Goal: Find contact information

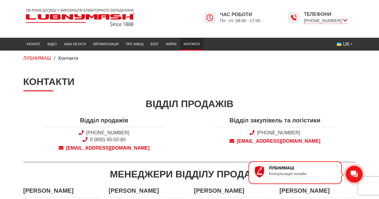
drag, startPoint x: 157, startPoint y: 213, endPoint x: 200, endPoint y: 213, distance: 43.1
drag, startPoint x: 200, startPoint y: 213, endPoint x: 159, endPoint y: 134, distance: 88.7
click at [159, 134] on span "[PHONE_NUMBER] 0 (800) 40-50-80" at bounding box center [104, 136] width 123 height 13
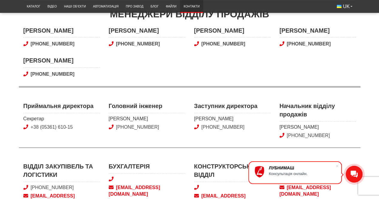
scroll to position [150, 0]
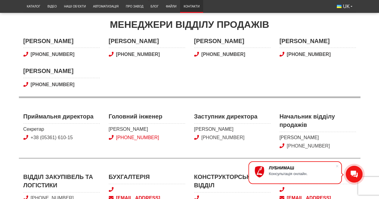
drag, startPoint x: 161, startPoint y: 137, endPoint x: 126, endPoint y: 139, distance: 35.4
click at [126, 139] on span "[PHONE_NUMBER]" at bounding box center [147, 137] width 76 height 7
click at [260, 19] on div "Менеджери відділу продажів" at bounding box center [189, 24] width 332 height 13
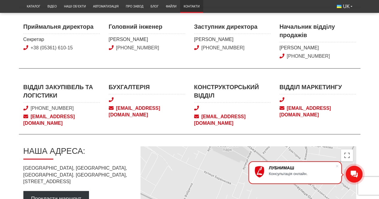
click at [202, 116] on span "[EMAIL_ADDRESS][DOMAIN_NAME]" at bounding box center [232, 120] width 76 height 13
